Goal: Task Accomplishment & Management: Complete application form

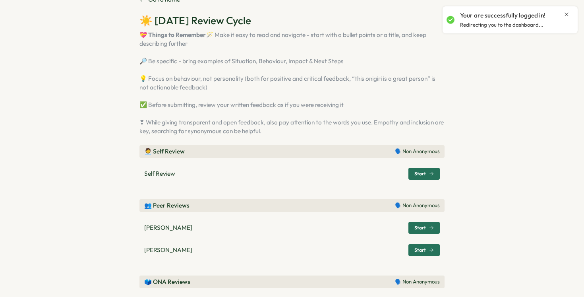
scroll to position [68, 0]
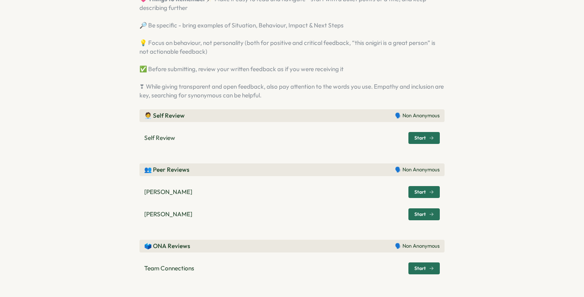
click at [429, 270] on icon "button" at bounding box center [431, 268] width 5 height 5
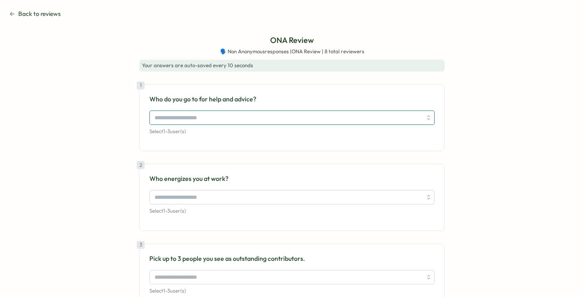
click at [236, 119] on input "search" at bounding box center [288, 118] width 268 height 14
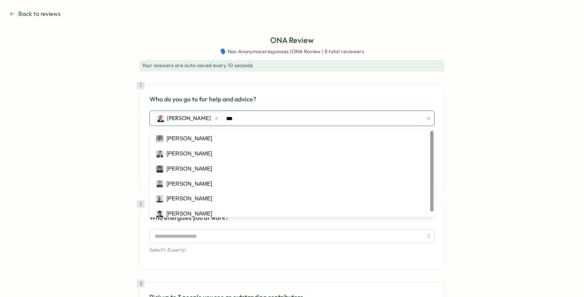
type input "****"
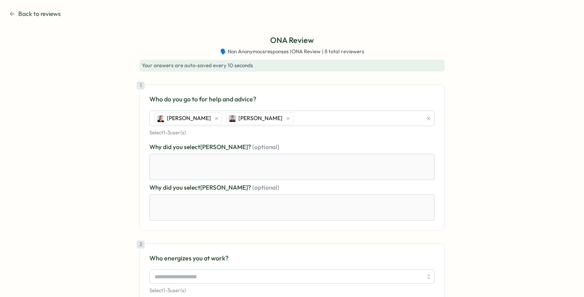
click at [92, 151] on div "ONA Review 🗣️ Non Anonymous responses | ONA Review | 8 total reviewers Your ans…" at bounding box center [292, 268] width 565 height 468
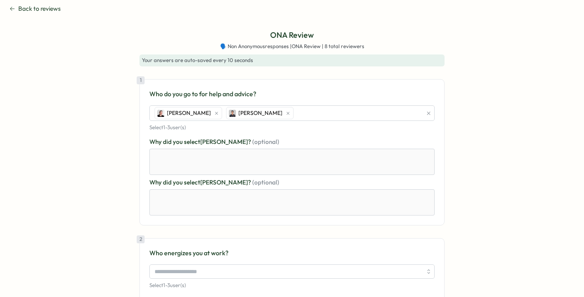
scroll to position [6, 0]
click at [127, 170] on div "ONA Review 🗣️ Non Anonymous responses | ONA Review | 8 total reviewers Your ans…" at bounding box center [292, 262] width 565 height 468
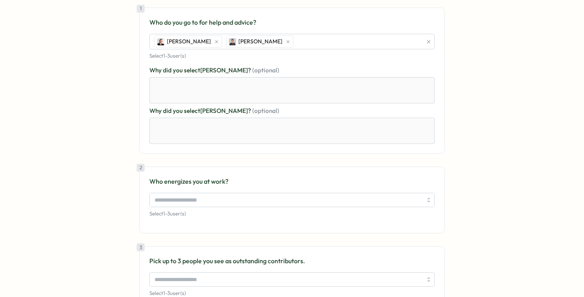
scroll to position [86, 0]
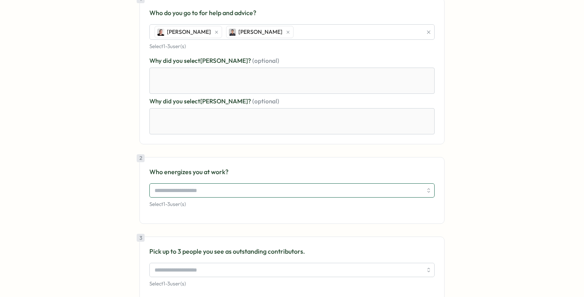
click at [175, 187] on input "search" at bounding box center [288, 190] width 268 height 14
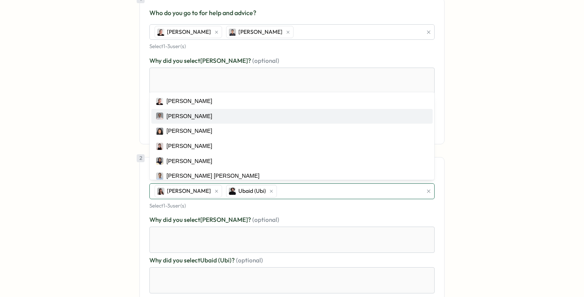
scroll to position [103, 0]
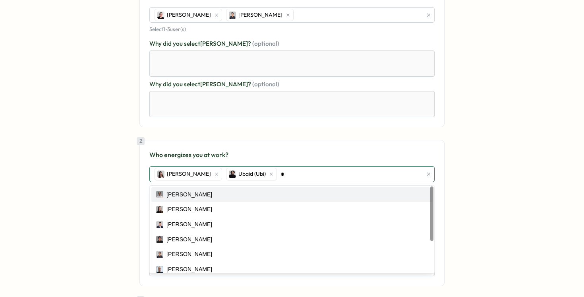
type input "**"
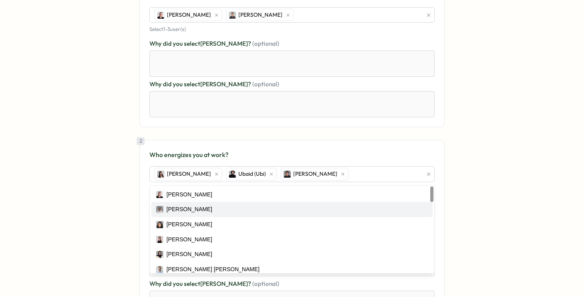
click at [117, 211] on div "ONA Review 🗣️ Non Anonymous responses | ONA Review | 8 total reviewers Your ans…" at bounding box center [292, 225] width 565 height 588
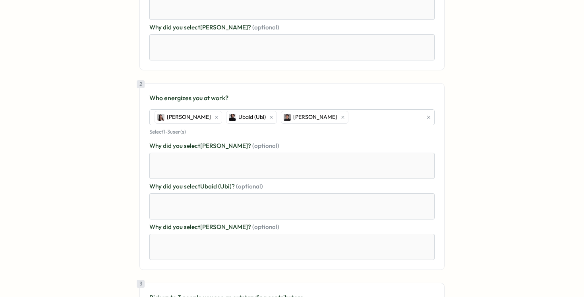
scroll to position [323, 0]
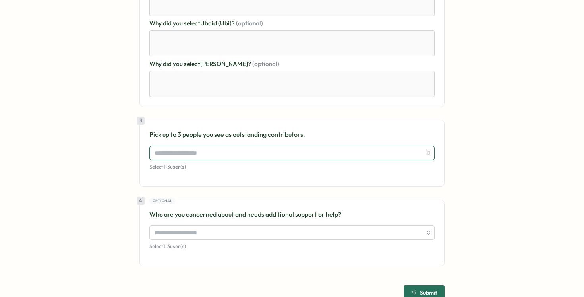
click at [217, 156] on input "search" at bounding box center [288, 153] width 268 height 14
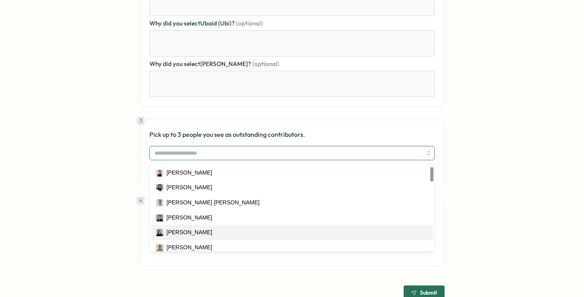
scroll to position [16, 0]
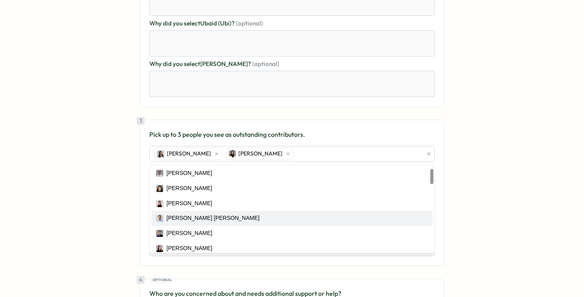
click at [93, 212] on div "ONA Review 🗣️ Non Anonymous responses | ONA Review | 8 total reviewers Your ans…" at bounding box center [292, 45] width 565 height 668
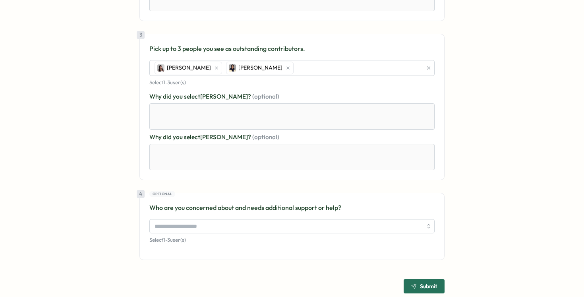
scroll to position [415, 0]
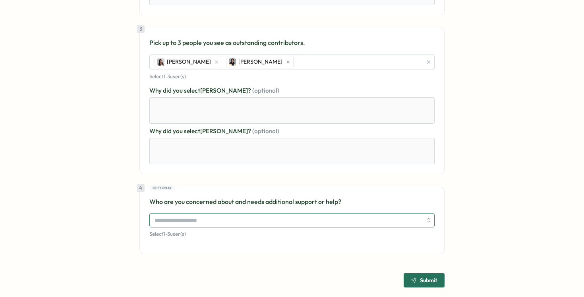
click at [185, 223] on input "search" at bounding box center [288, 220] width 268 height 14
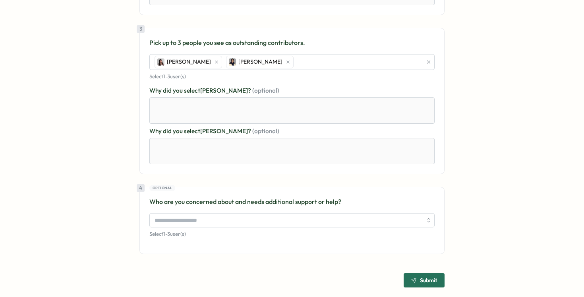
scroll to position [0, 0]
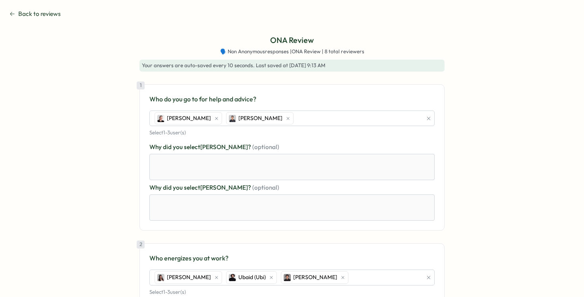
click at [24, 13] on span "Back to reviews" at bounding box center [39, 14] width 42 height 9
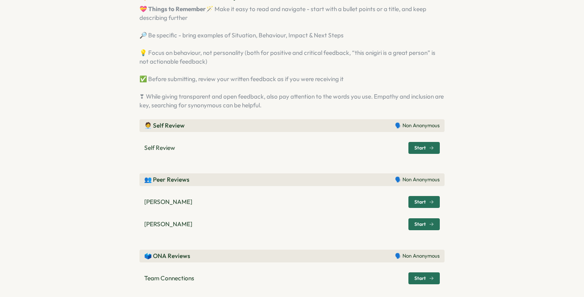
scroll to position [68, 0]
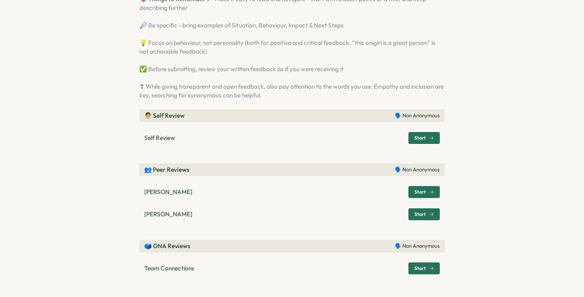
click at [431, 270] on icon "button" at bounding box center [431, 268] width 5 height 5
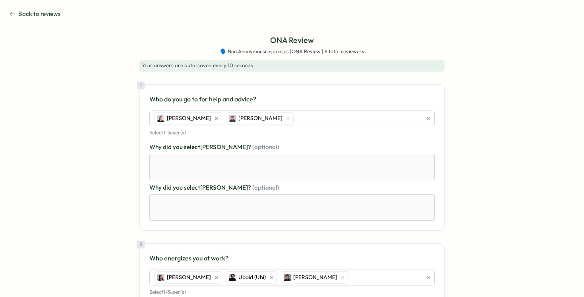
click at [13, 16] on icon at bounding box center [13, 14] width 6 height 6
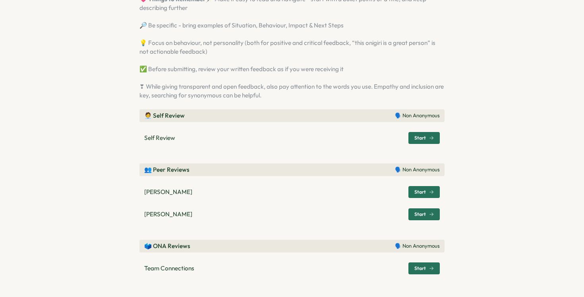
click at [432, 141] on button "Start" at bounding box center [423, 138] width 31 height 12
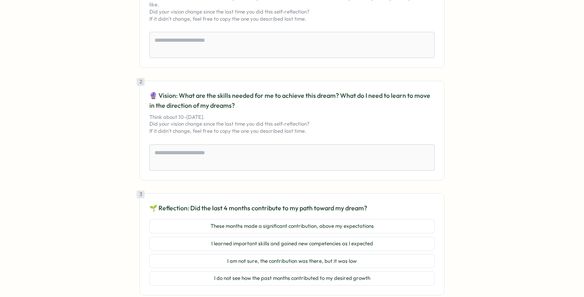
scroll to position [164, 0]
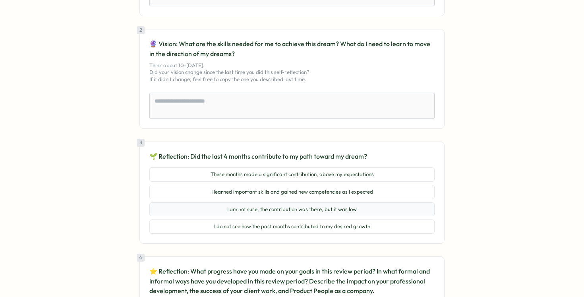
click at [190, 212] on button "I am not sure, the contribution was there, but it was low" at bounding box center [291, 209] width 285 height 14
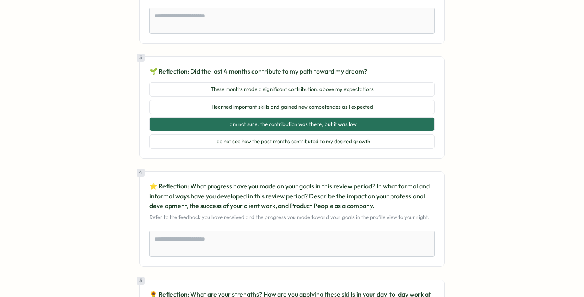
scroll to position [259, 0]
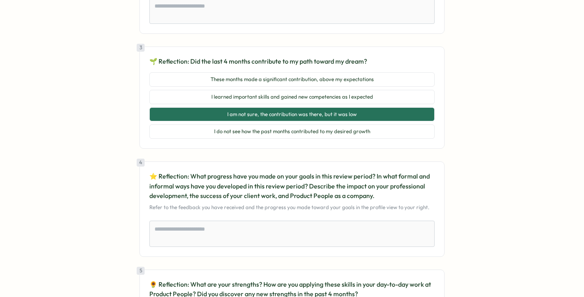
type textarea "*"
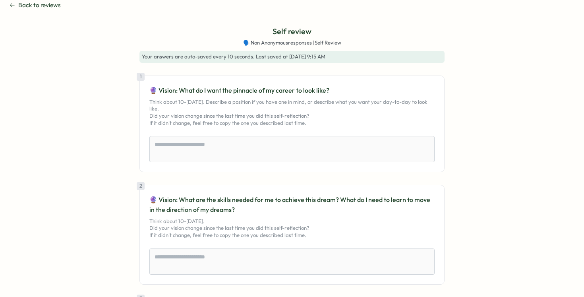
scroll to position [0, 0]
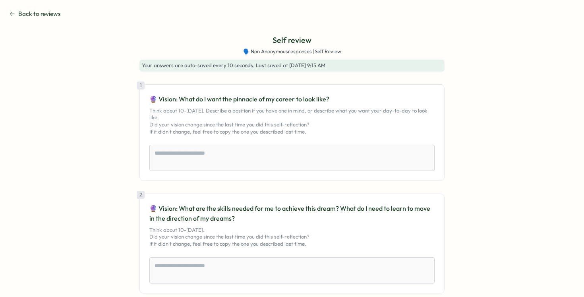
drag, startPoint x: 148, startPoint y: 102, endPoint x: 317, endPoint y: 135, distance: 171.7
click at [315, 135] on div "1 🔮 Vision: What do I want the pinnacle of my career to look like? Think about …" at bounding box center [291, 132] width 305 height 97
copy div "🔮 Vision: What do I want the pinnacle of my career to look like? Think about 10…"
